Goal: Task Accomplishment & Management: Use online tool/utility

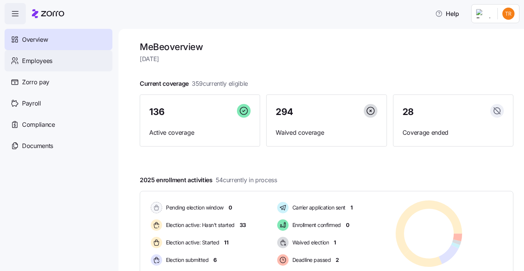
click at [59, 62] on div "Employees" at bounding box center [59, 60] width 108 height 21
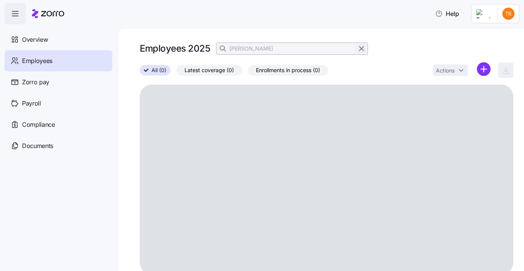
click at [361, 49] on icon "button" at bounding box center [362, 49] width 4 height 4
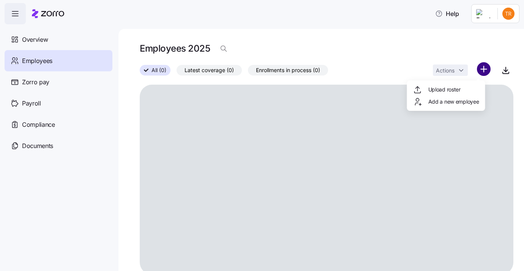
click at [477, 71] on html "Help Overview Employees Zorro pay Payroll Compliance Documents Employees 2025 A…" at bounding box center [262, 133] width 524 height 267
click at [449, 90] on span "Upload roster" at bounding box center [444, 90] width 32 height 8
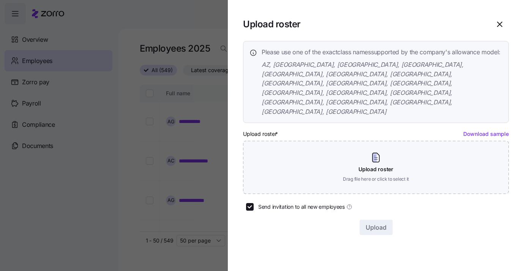
click at [474, 131] on link "Download sample" at bounding box center [486, 134] width 46 height 6
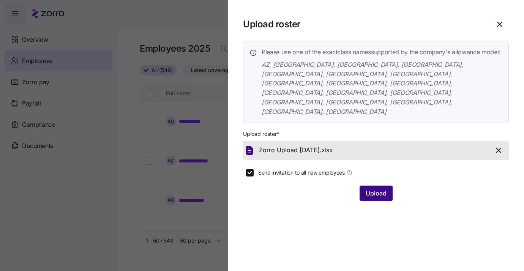
click at [383, 189] on span "Upload" at bounding box center [376, 193] width 21 height 9
